Goal: Information Seeking & Learning: Learn about a topic

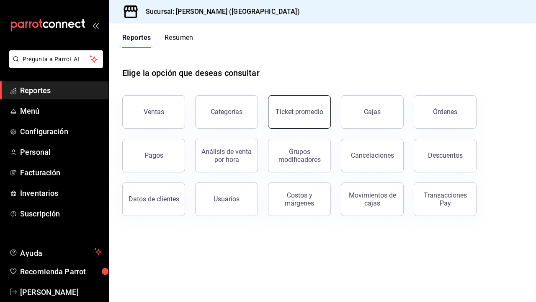
click at [293, 110] on div "Ticket promedio" at bounding box center [300, 112] width 48 height 8
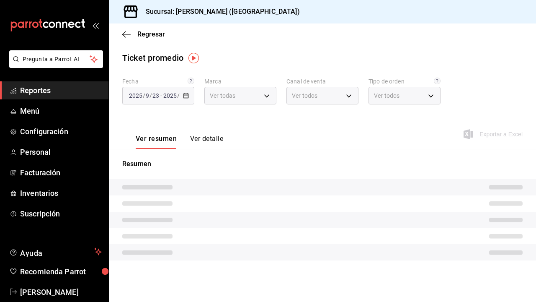
type input "5f60c1fa-4848-4419-84d5-809114a90f2f"
type input "PARROT,UBER_EATS,RAPPI,DIDI_FOOD,ONLINE"
type input "4d4111d7-a6df-440b-ac9c-57f61679a6a5,318b1952-e72e-4a8d-857f-92e0e14d5d95,50c6b…"
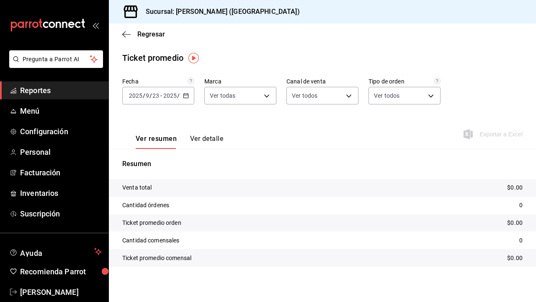
click at [185, 98] on div "[DATE] [DATE] - [DATE] [DATE]" at bounding box center [158, 96] width 72 height 18
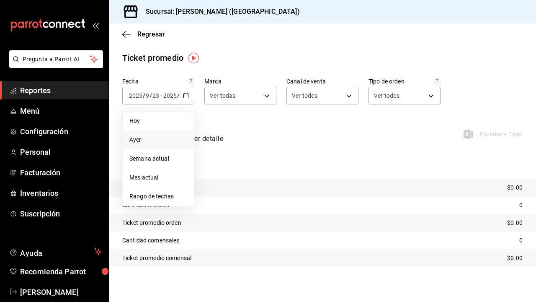
click at [165, 138] on span "Ayer" at bounding box center [158, 139] width 58 height 9
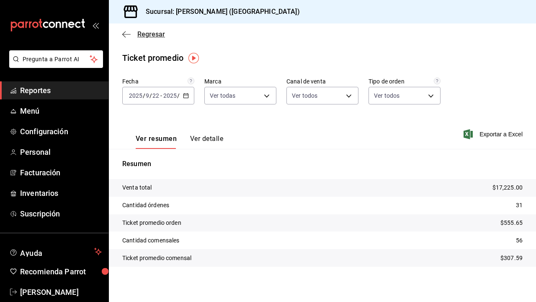
click at [129, 31] on icon "button" at bounding box center [126, 35] width 8 height 8
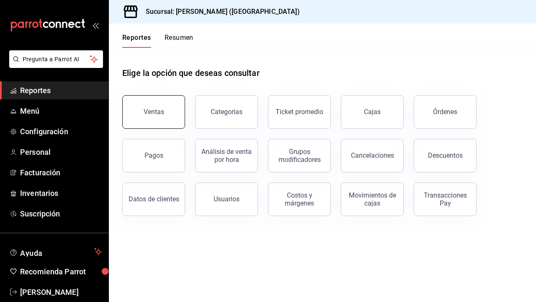
click at [155, 113] on div "Ventas" at bounding box center [154, 112] width 21 height 8
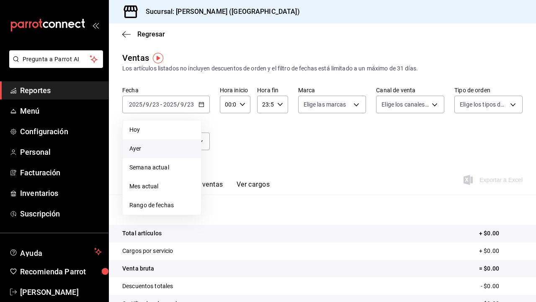
click at [171, 147] on span "Ayer" at bounding box center [161, 148] width 65 height 9
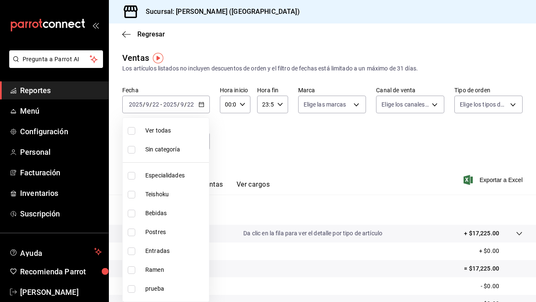
click at [182, 136] on body "Pregunta a Parrot AI Reportes Menú Configuración Personal Facturación Inventari…" at bounding box center [268, 151] width 536 height 302
click at [177, 174] on span "Especialidades" at bounding box center [175, 175] width 60 height 9
type input "1208202c-c05a-4274-8ebb-6d861d15a893"
checkbox input "true"
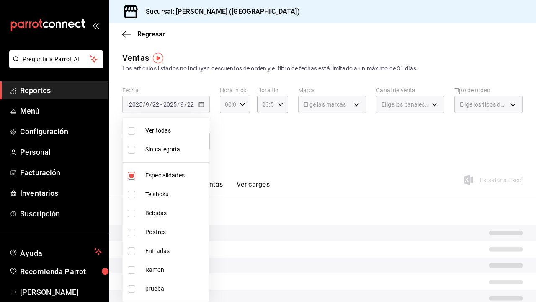
click at [222, 153] on div at bounding box center [268, 151] width 536 height 302
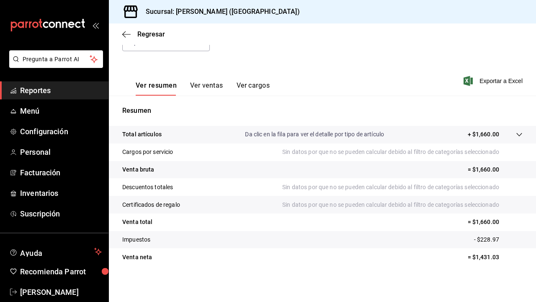
click at [212, 87] on button "Ver ventas" at bounding box center [206, 88] width 33 height 14
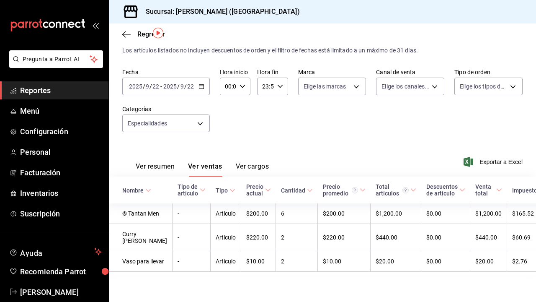
scroll to position [25, 0]
click at [200, 116] on body "Pregunta a Parrot AI Reportes Menú Configuración Personal Facturación Inventari…" at bounding box center [268, 151] width 536 height 302
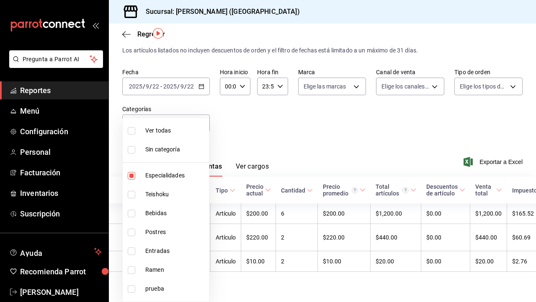
click at [174, 177] on span "Especialidades" at bounding box center [175, 175] width 60 height 9
checkbox input "false"
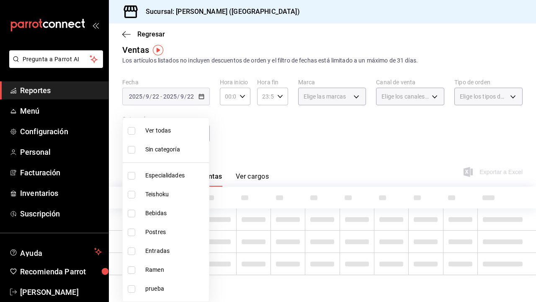
click at [173, 197] on span "Teishoku" at bounding box center [175, 194] width 60 height 9
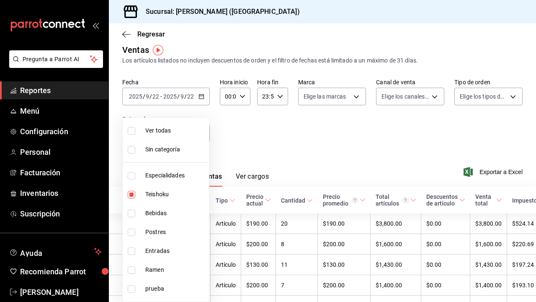
type input "706114d7-6e8c-46ca-88d5-a7878a8ba1dd"
checkbox input "true"
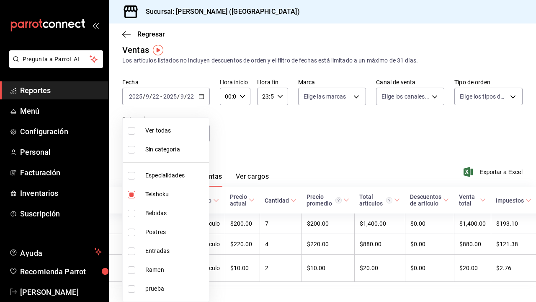
click at [222, 139] on div at bounding box center [268, 151] width 536 height 302
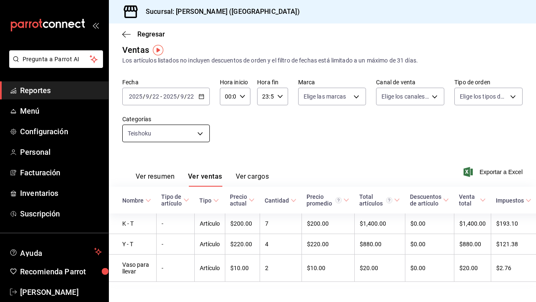
click at [192, 134] on body "Pregunta a Parrot AI Reportes Menú Configuración Personal Facturación Inventari…" at bounding box center [268, 151] width 536 height 302
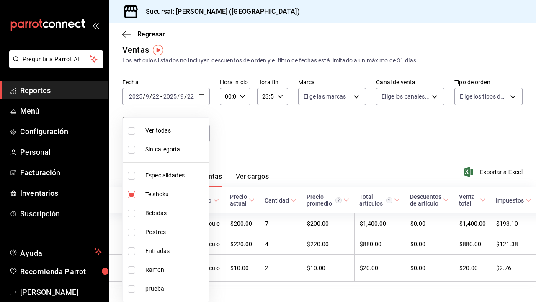
click at [163, 211] on span "Bebidas" at bounding box center [175, 213] width 60 height 9
type input "706114d7-6e8c-46ca-88d5-a7878a8ba1dd,a96102dc-6fdb-4e1e-bc25-0303fa0760da"
checkbox input "true"
click at [165, 199] on li "Teishoku" at bounding box center [166, 194] width 86 height 19
type input "a96102dc-6fdb-4e1e-bc25-0303fa0760da"
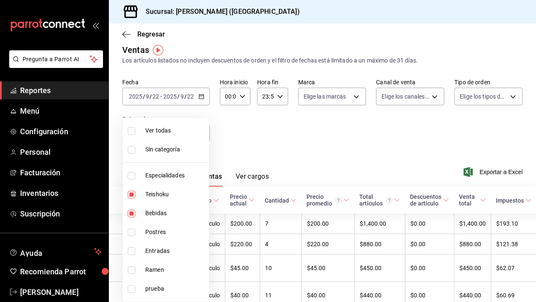
checkbox input "false"
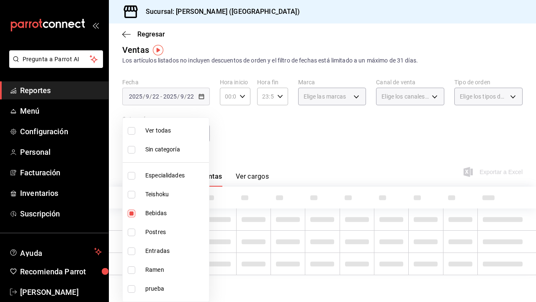
click at [244, 118] on div at bounding box center [268, 151] width 536 height 302
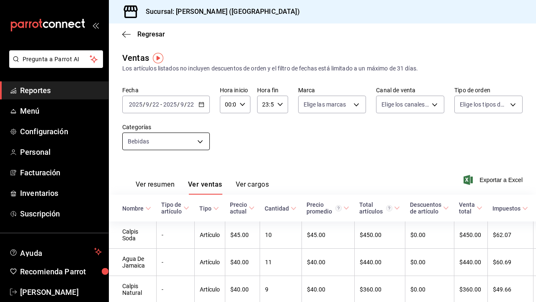
click at [196, 145] on body "Pregunta a Parrot AI Reportes Menú Configuración Personal Facturación Inventari…" at bounding box center [268, 151] width 536 height 302
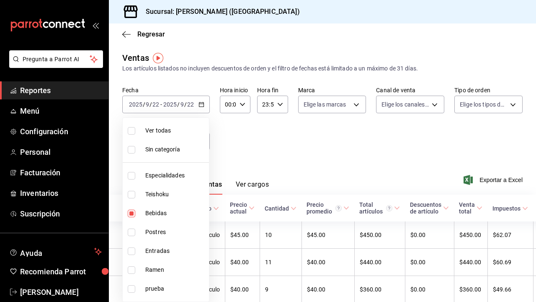
click at [169, 213] on span "Bebidas" at bounding box center [175, 213] width 60 height 9
checkbox input "false"
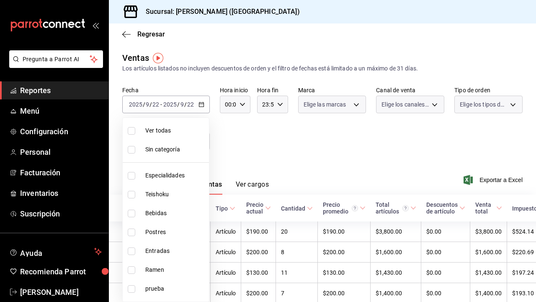
click at [168, 231] on span "Postres" at bounding box center [175, 231] width 60 height 9
type input "e9e28c11-e2cf-4064-98a9-bb0984afbfae"
checkbox input "true"
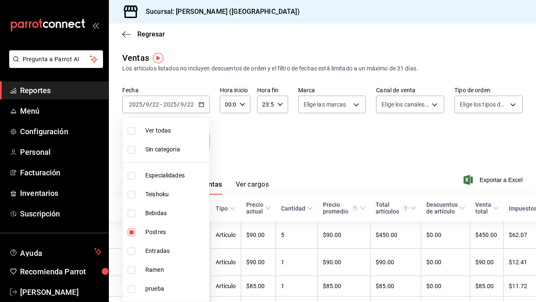
click at [226, 152] on div at bounding box center [268, 151] width 536 height 302
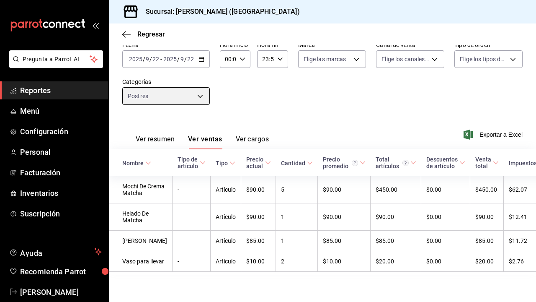
scroll to position [65, 0]
click at [201, 74] on body "Pregunta a Parrot AI Reportes Menú Configuración Personal Facturación Inventari…" at bounding box center [268, 151] width 536 height 302
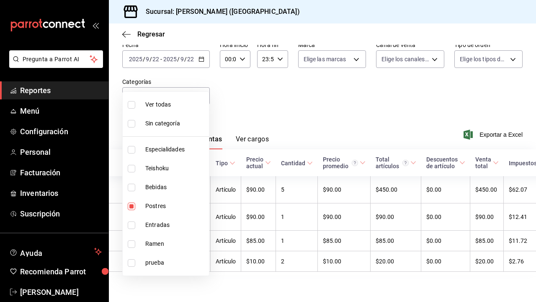
click at [150, 207] on span "Postres" at bounding box center [175, 205] width 60 height 9
checkbox input "false"
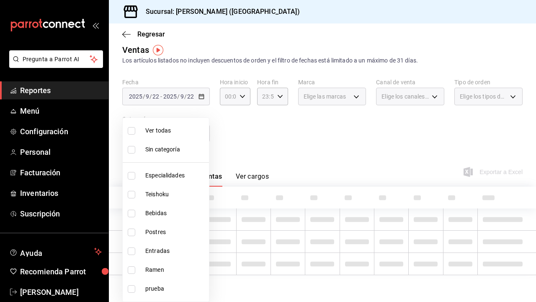
scroll to position [8, 0]
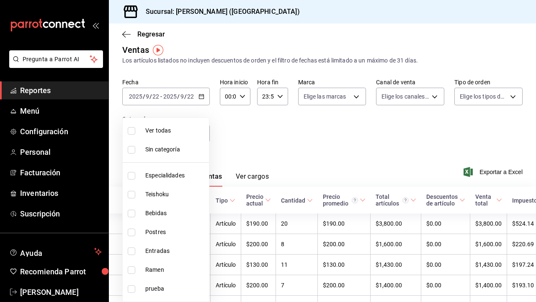
click at [155, 250] on span "Entradas" at bounding box center [175, 250] width 60 height 9
type input "6700a422-c1ee-4555-a66f-4cf6bce255b4"
checkbox input "true"
click at [253, 144] on div at bounding box center [268, 151] width 536 height 302
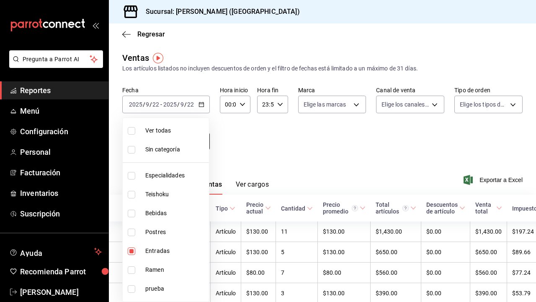
click at [150, 146] on body "Pregunta a Parrot AI Reportes Menú Configuración Personal Facturación Inventari…" at bounding box center [268, 151] width 536 height 302
click at [162, 253] on span "Entradas" at bounding box center [175, 250] width 60 height 9
checkbox input "false"
click at [162, 274] on li "Ramen" at bounding box center [166, 269] width 86 height 19
type input "6cc5b05b-0f3a-41c0-8fd4-c21ef2486b47"
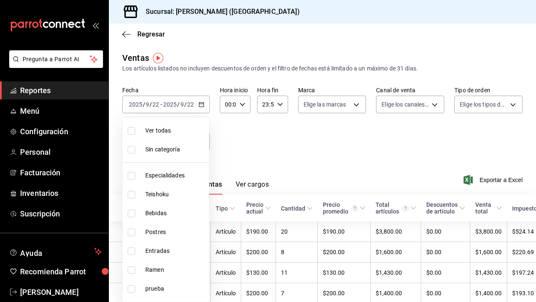
checkbox input "true"
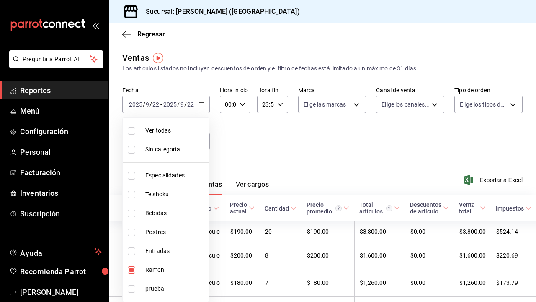
click at [230, 148] on div at bounding box center [268, 151] width 536 height 302
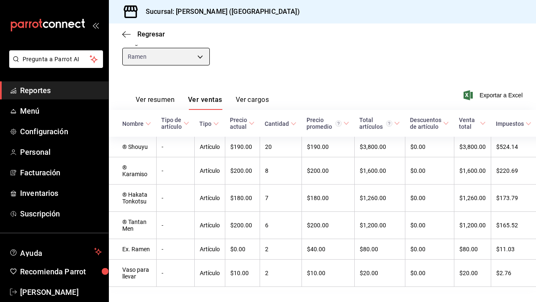
scroll to position [86, 0]
